Goal: Information Seeking & Learning: Learn about a topic

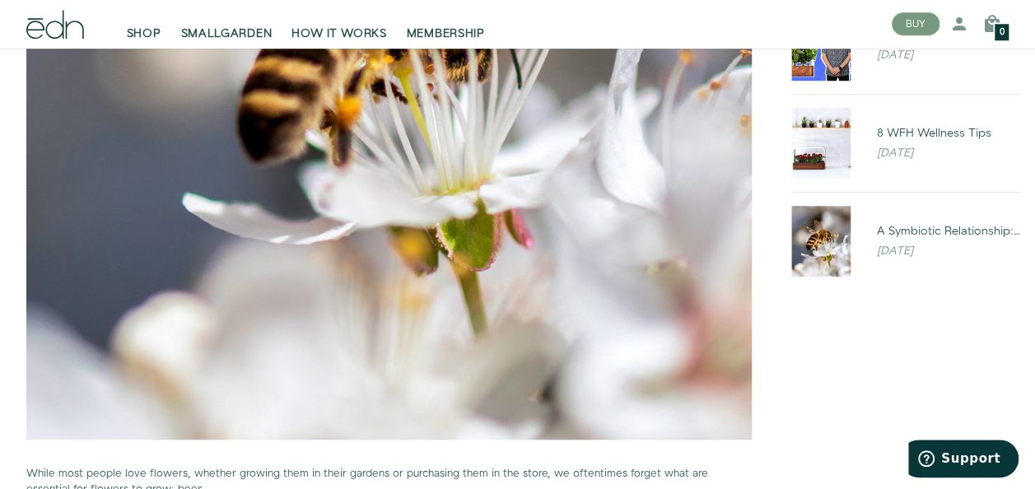
scroll to position [472, 0]
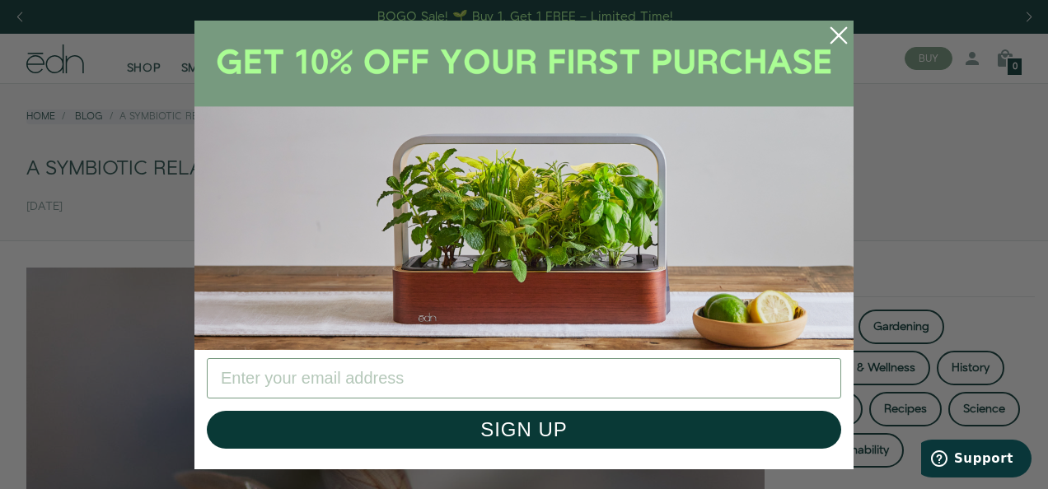
click at [834, 24] on circle "Close dialog" at bounding box center [838, 35] width 36 height 36
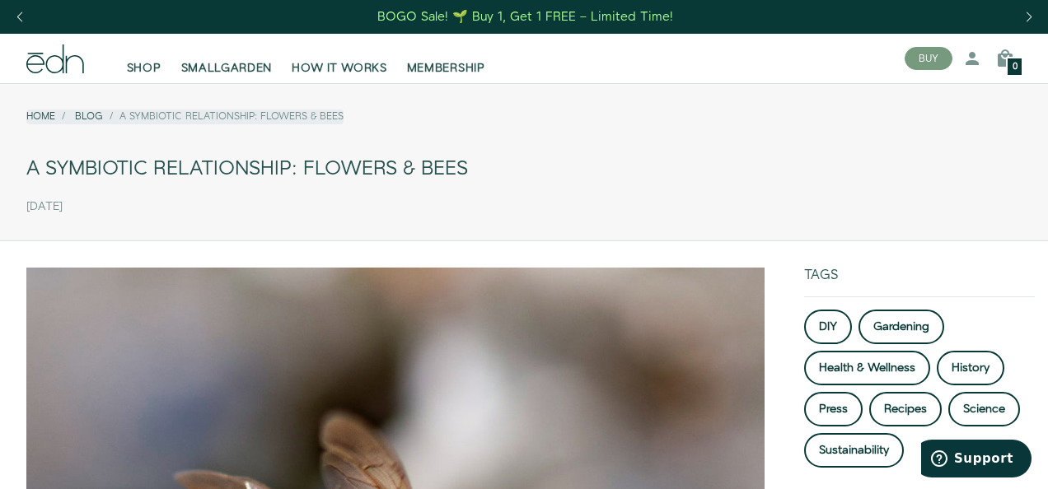
click at [836, 62] on circle "Close dialog" at bounding box center [838, 80] width 36 height 36
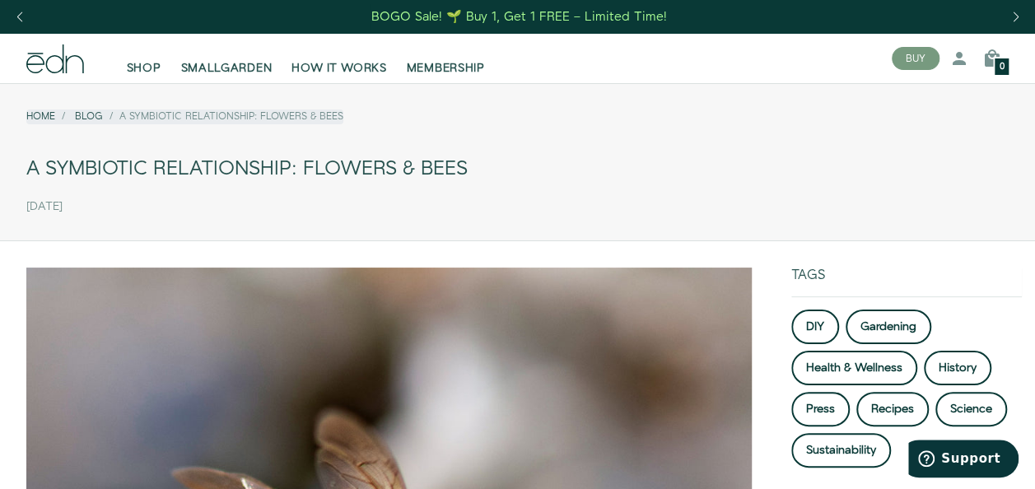
click at [777, 144] on div "Home Blog A Symbiotic Relationship: Flowers & Bees" at bounding box center [517, 123] width 983 height 54
click at [815, 120] on div "Home Blog A Symbiotic Relationship: Flowers & Bees" at bounding box center [517, 123] width 983 height 54
click at [781, 157] on div "A Symbiotic Relationship: Flowers & Bees" at bounding box center [517, 169] width 983 height 37
click at [676, 66] on div "SHOP SMALLGARDEN HOW IT WORKS MEMBERSHIP" at bounding box center [488, 58] width 782 height 36
